Goal: Check status: Check status

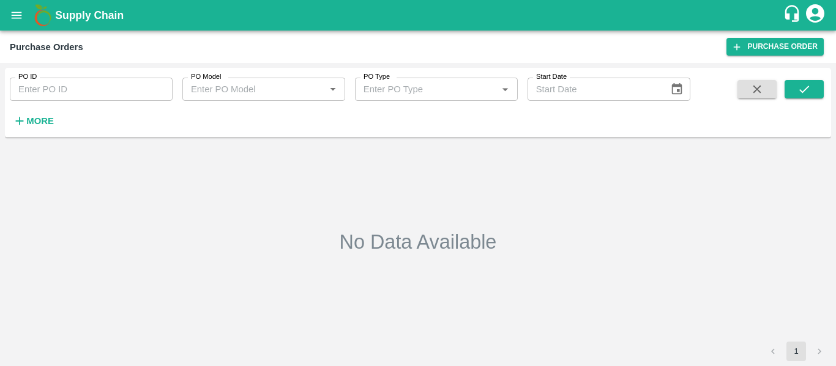
click at [75, 83] on input "PO ID" at bounding box center [91, 89] width 163 height 23
paste input "158900"
click at [793, 82] on button "submit" at bounding box center [803, 89] width 39 height 18
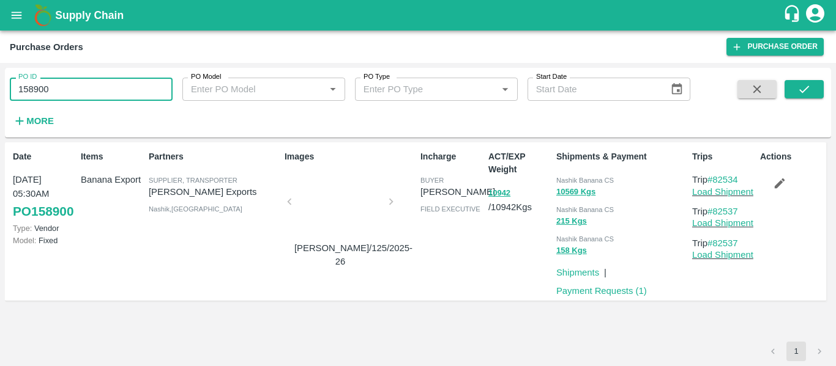
click at [88, 89] on input "158900" at bounding box center [91, 89] width 163 height 23
paste input "text"
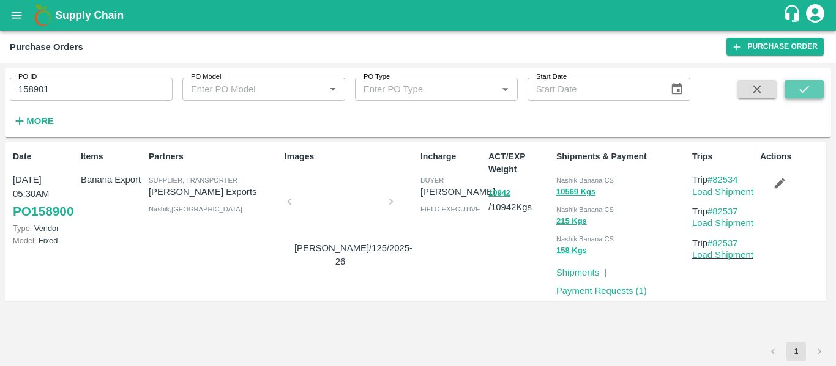
click at [793, 96] on button "submit" at bounding box center [803, 89] width 39 height 18
click at [76, 89] on input "158901" at bounding box center [91, 89] width 163 height 23
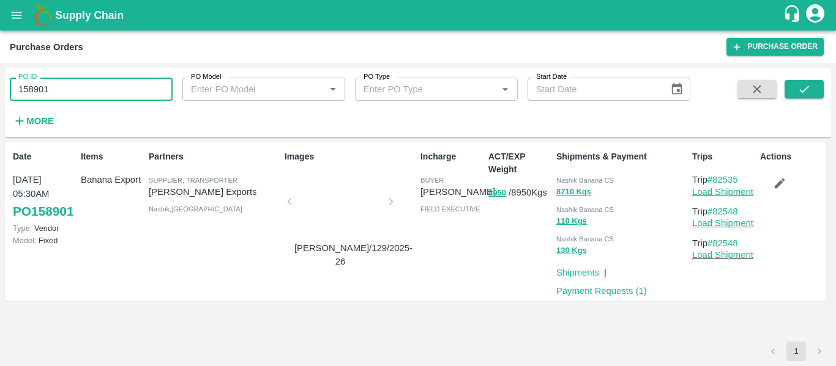
paste input "text"
click at [809, 91] on icon "submit" at bounding box center [803, 89] width 13 height 13
click at [78, 81] on input "158902" at bounding box center [91, 89] width 163 height 23
paste input "text"
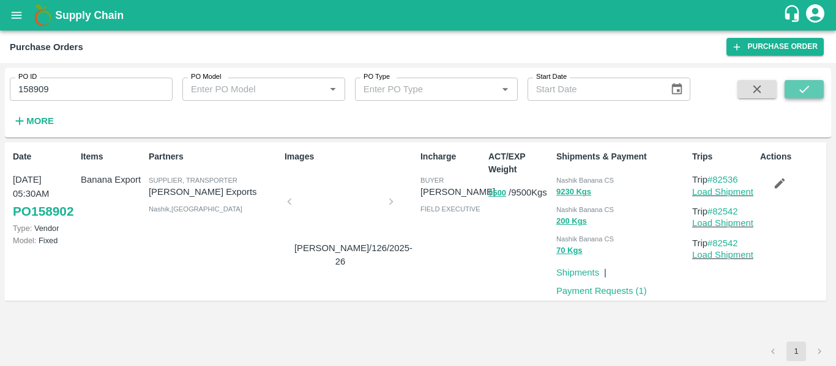
click at [800, 91] on icon "submit" at bounding box center [804, 89] width 10 height 7
click at [73, 101] on input "158909" at bounding box center [91, 89] width 163 height 23
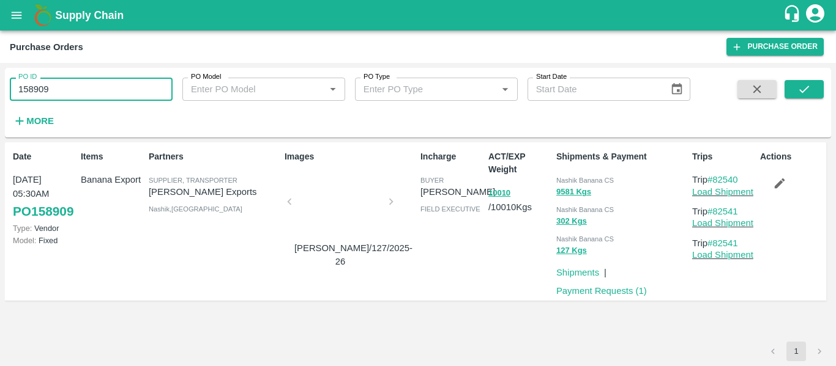
click at [73, 101] on input "158909" at bounding box center [91, 89] width 163 height 23
paste input "text"
click at [789, 86] on button "submit" at bounding box center [803, 89] width 39 height 18
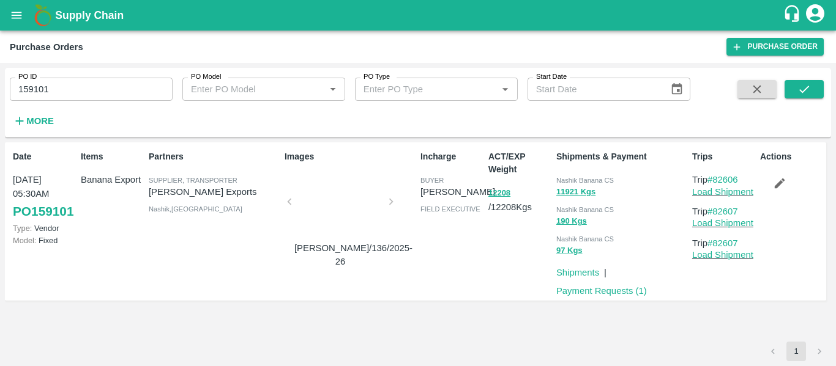
click at [69, 90] on input "159101" at bounding box center [91, 89] width 163 height 23
paste input "text"
click at [802, 98] on button "submit" at bounding box center [803, 89] width 39 height 18
click at [62, 89] on input "158928" at bounding box center [91, 89] width 163 height 23
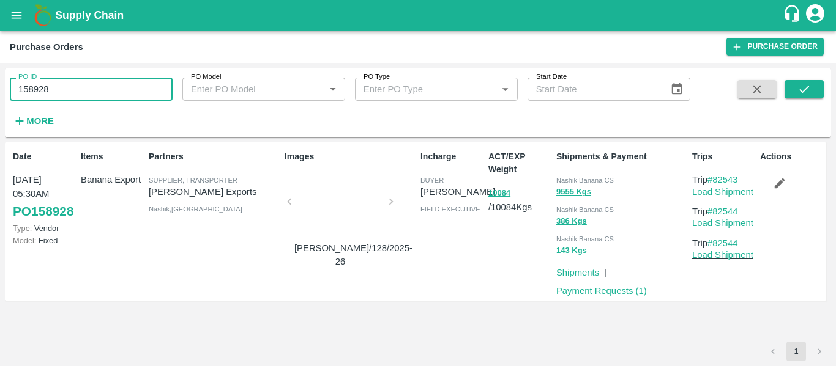
click at [62, 89] on input "158928" at bounding box center [91, 89] width 163 height 23
paste input "text"
click at [790, 90] on button "submit" at bounding box center [803, 89] width 39 height 18
click at [64, 89] on input "158986" at bounding box center [91, 89] width 163 height 23
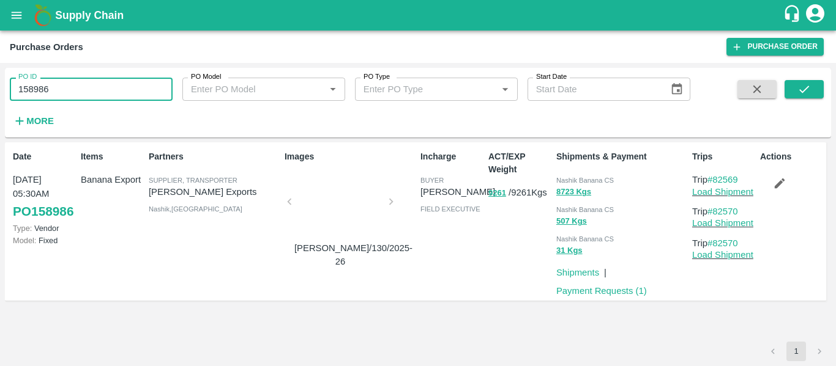
paste input "text"
click at [800, 89] on icon "submit" at bounding box center [803, 89] width 13 height 13
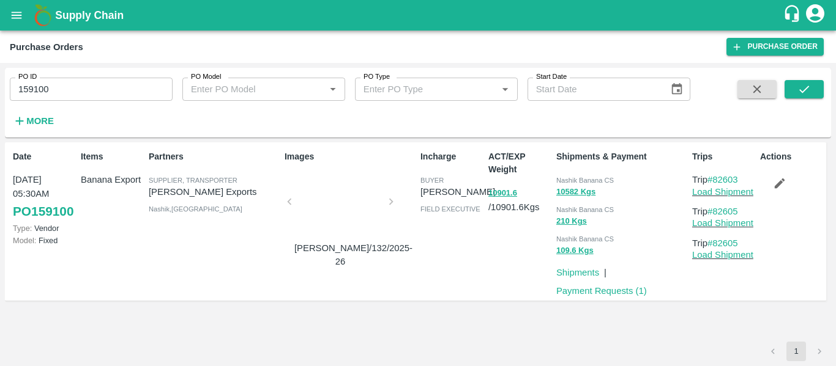
click at [75, 94] on input "159100" at bounding box center [91, 89] width 163 height 23
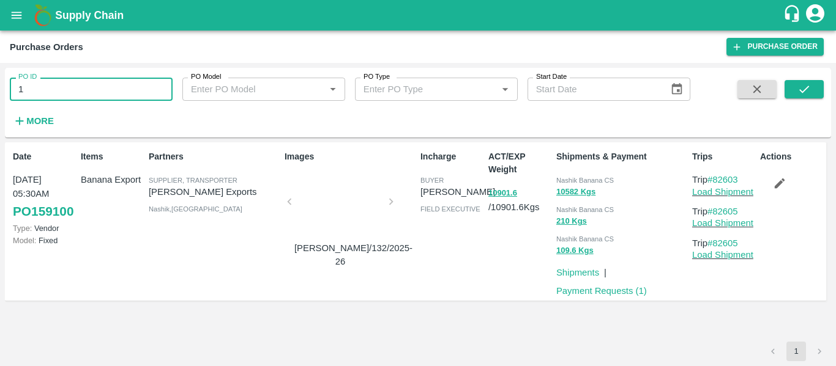
type input "1"
type input "159449"
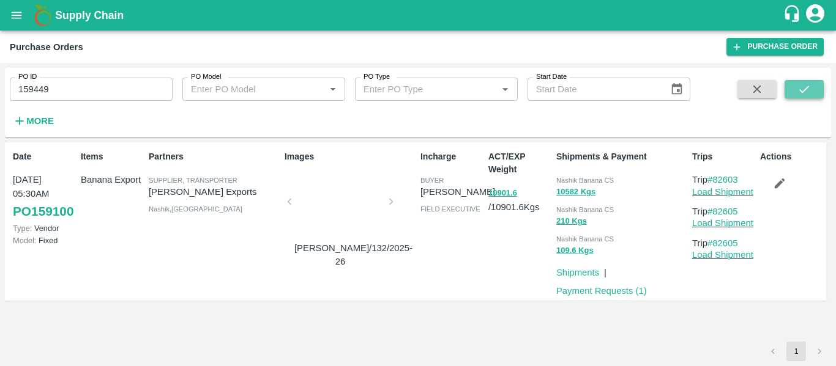
click at [785, 94] on button "submit" at bounding box center [803, 89] width 39 height 18
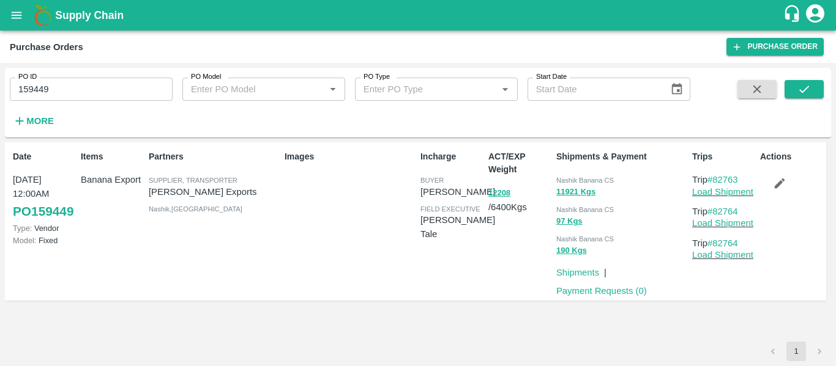
click at [316, 247] on div "Images" at bounding box center [348, 222] width 136 height 152
